Goal: Information Seeking & Learning: Learn about a topic

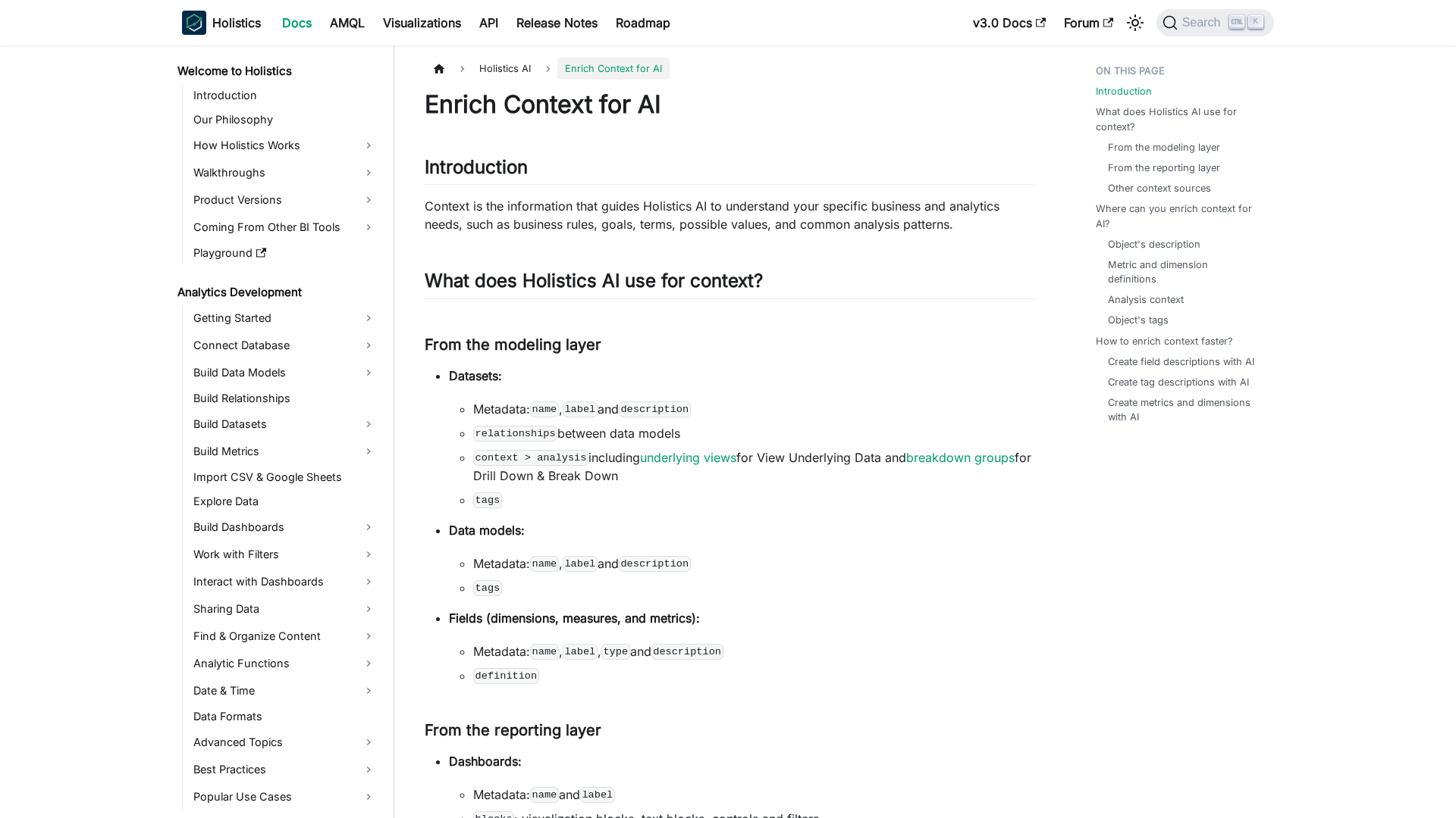
scroll to position [330, 0]
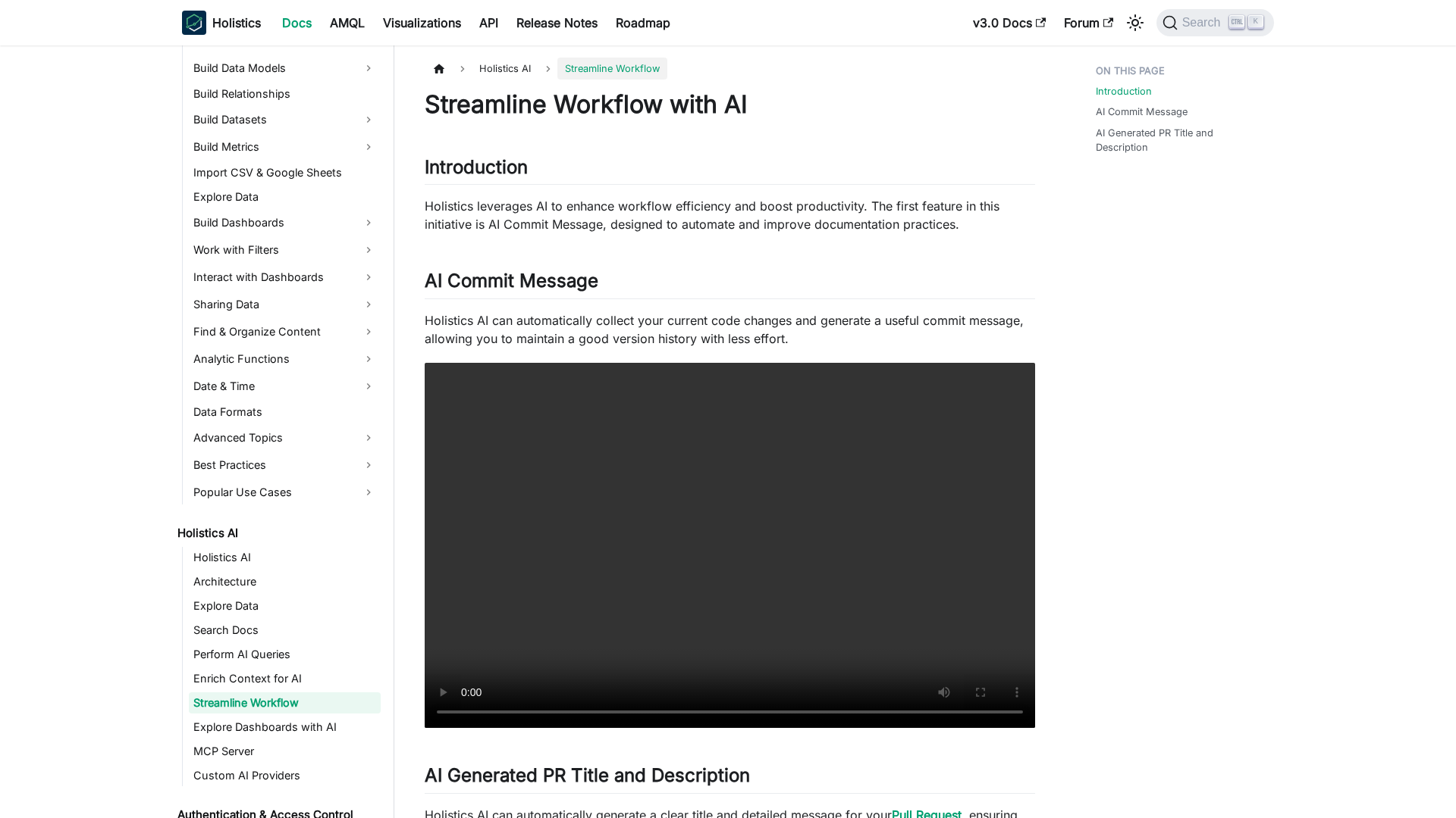
scroll to position [354, 0]
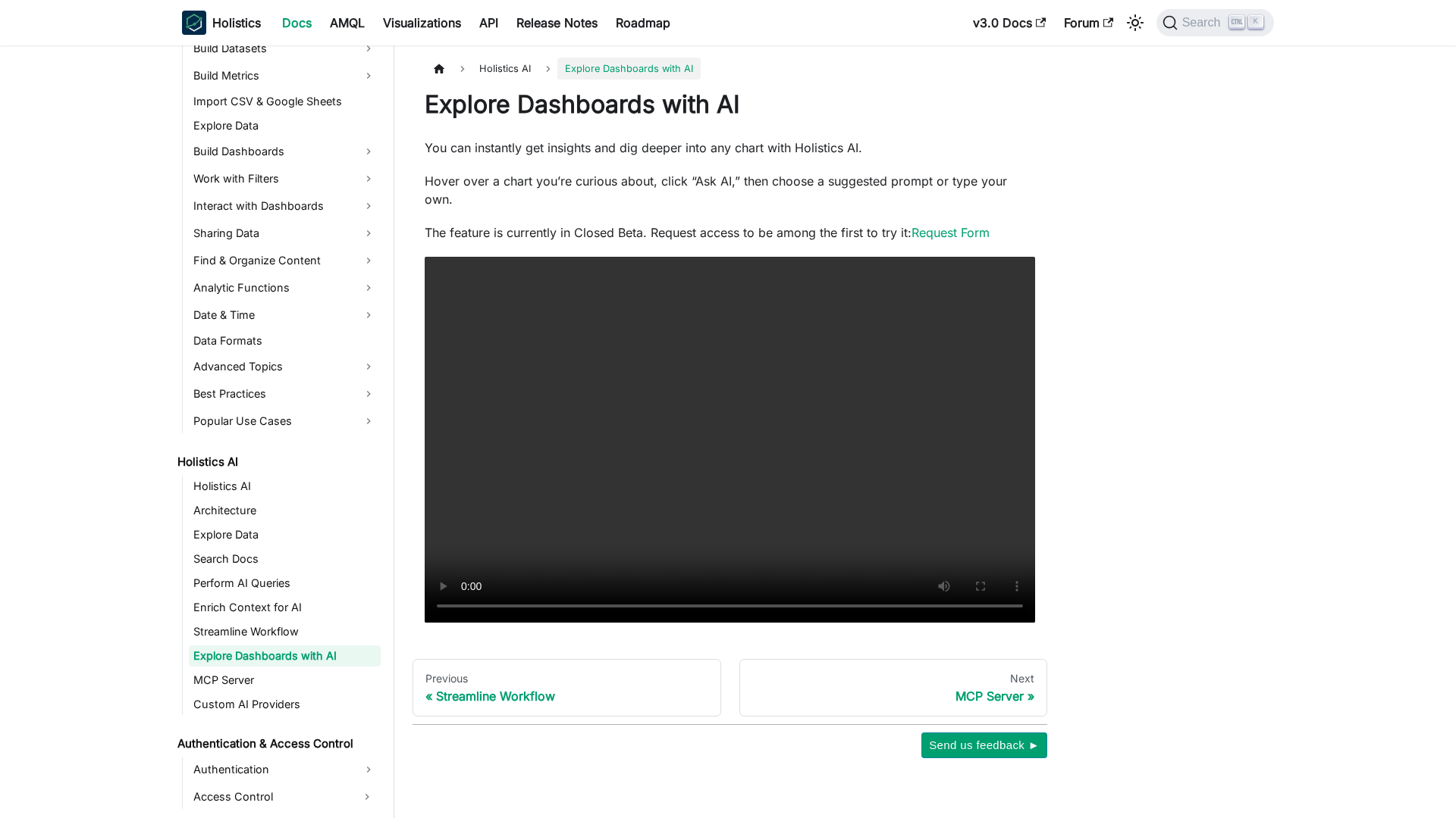
scroll to position [379, 0]
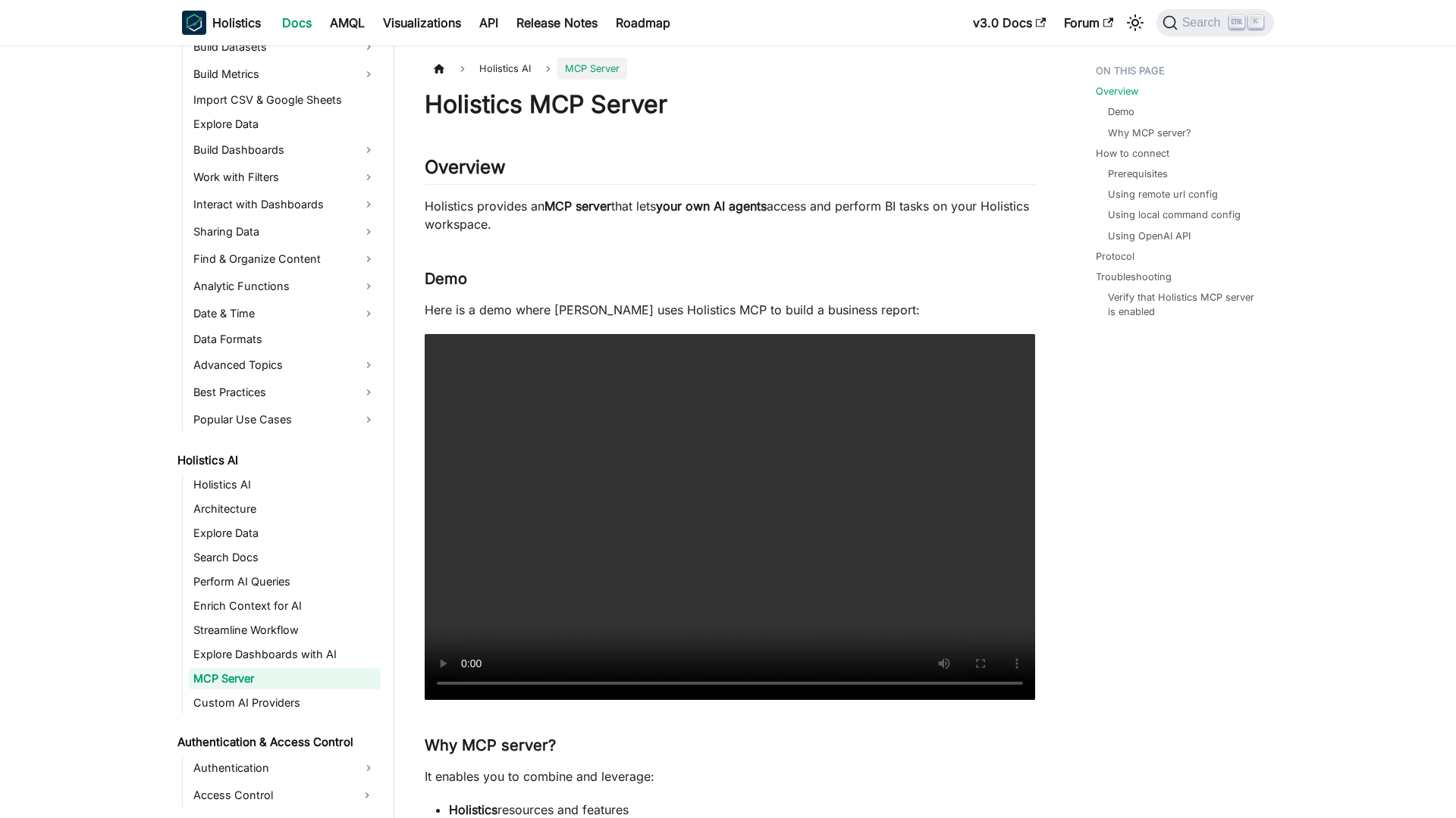
scroll to position [403, 0]
